Goal: Transaction & Acquisition: Subscribe to service/newsletter

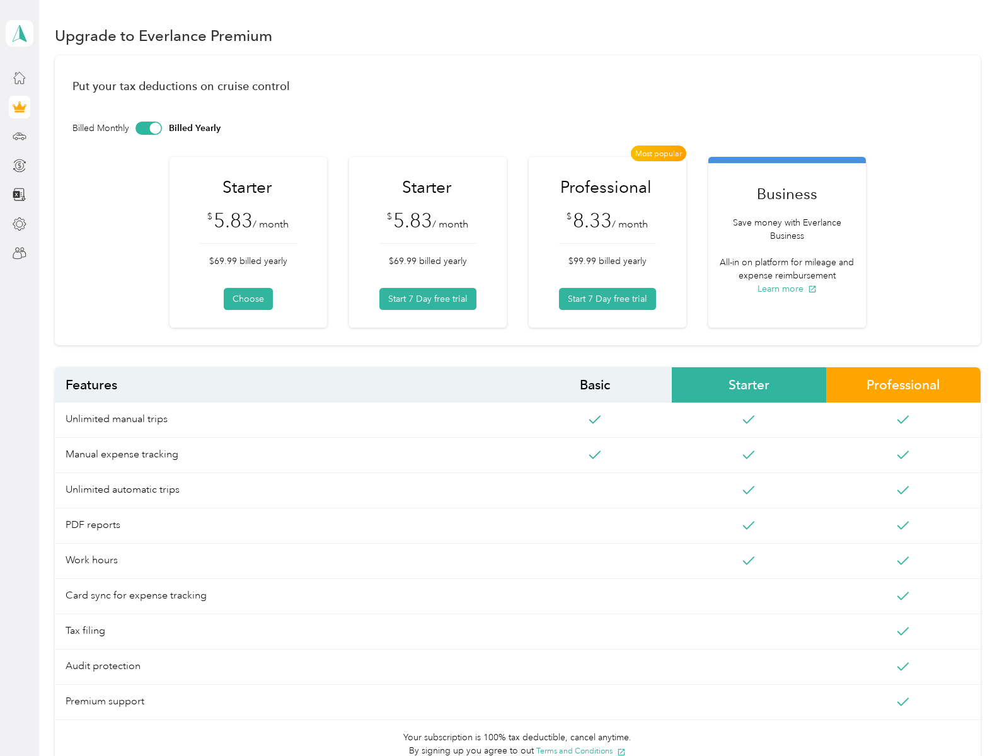
click at [20, 78] on icon at bounding box center [20, 78] width 14 height 14
click at [657, 153] on span "Most popular" at bounding box center [658, 154] width 55 height 16
click at [592, 420] on icon at bounding box center [595, 419] width 13 height 13
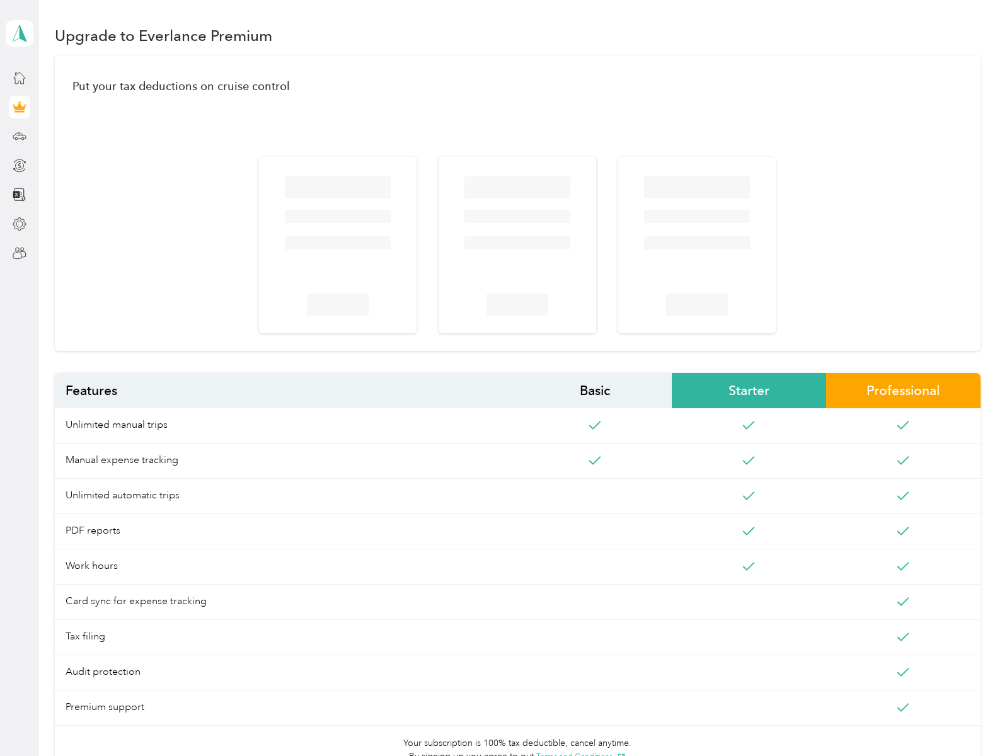
click at [336, 282] on div at bounding box center [338, 283] width 106 height 66
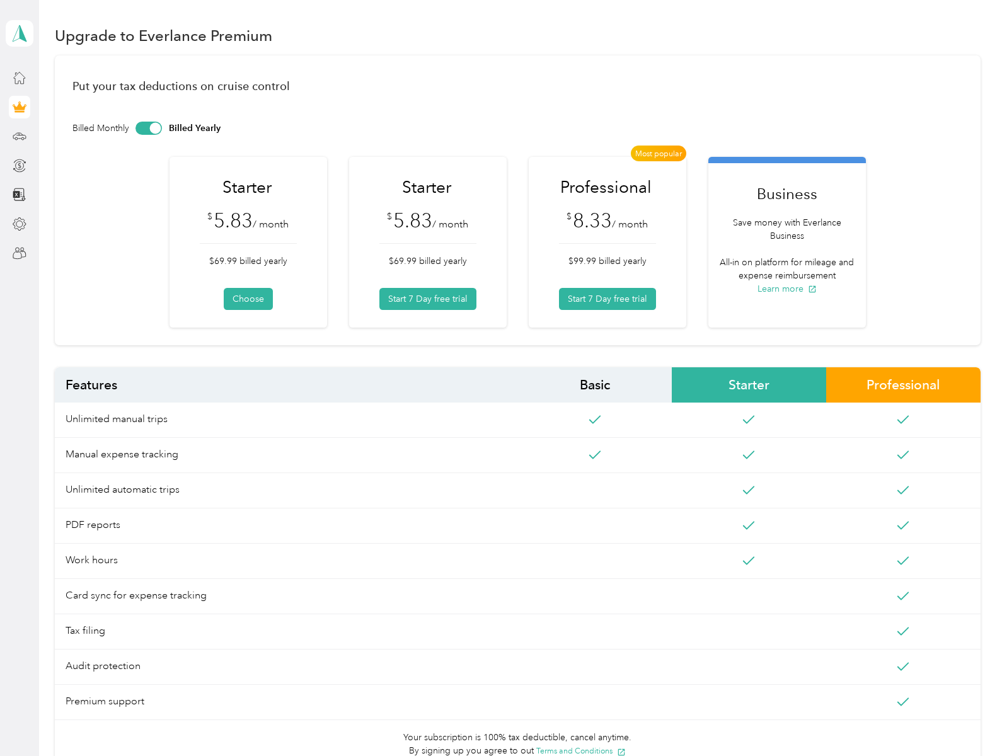
click at [246, 299] on button "Choose" at bounding box center [248, 299] width 49 height 22
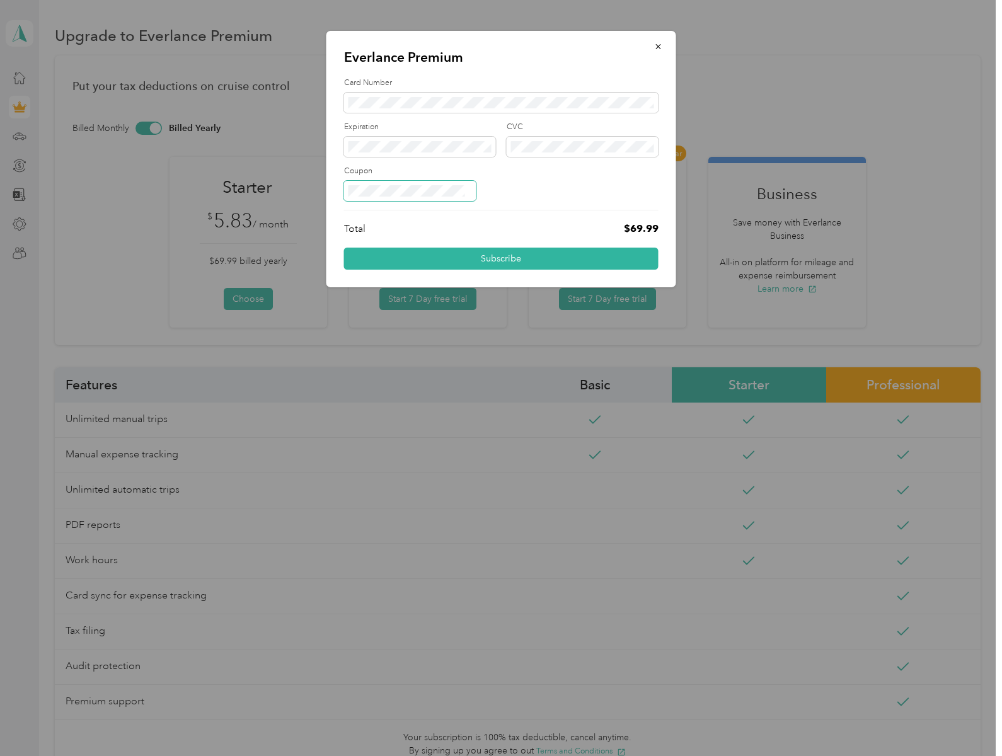
click at [501, 258] on button "Subscribe" at bounding box center [501, 259] width 314 height 22
